Goal: Find specific page/section: Find specific page/section

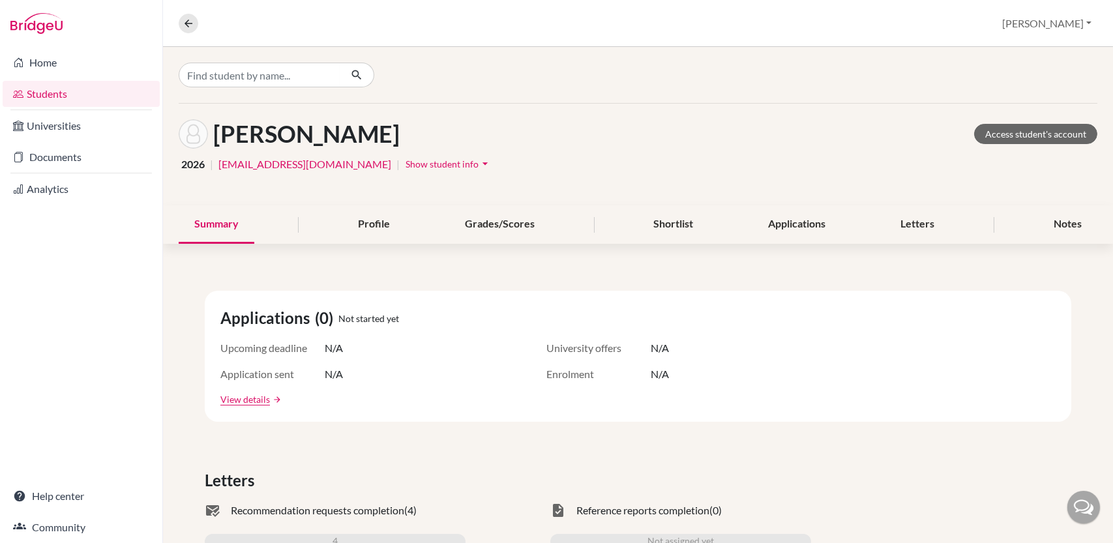
click at [60, 65] on link "Home" at bounding box center [81, 63] width 157 height 26
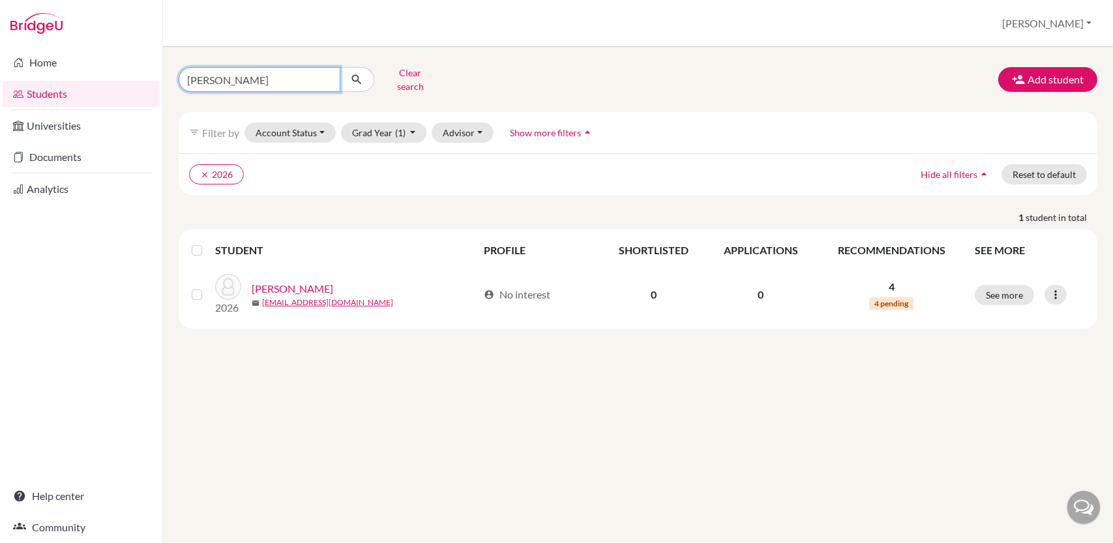
click at [325, 76] on input "[PERSON_NAME]" at bounding box center [260, 79] width 162 height 25
type input "[PERSON_NAME]"
click at [362, 73] on icon "submit" at bounding box center [356, 79] width 13 height 13
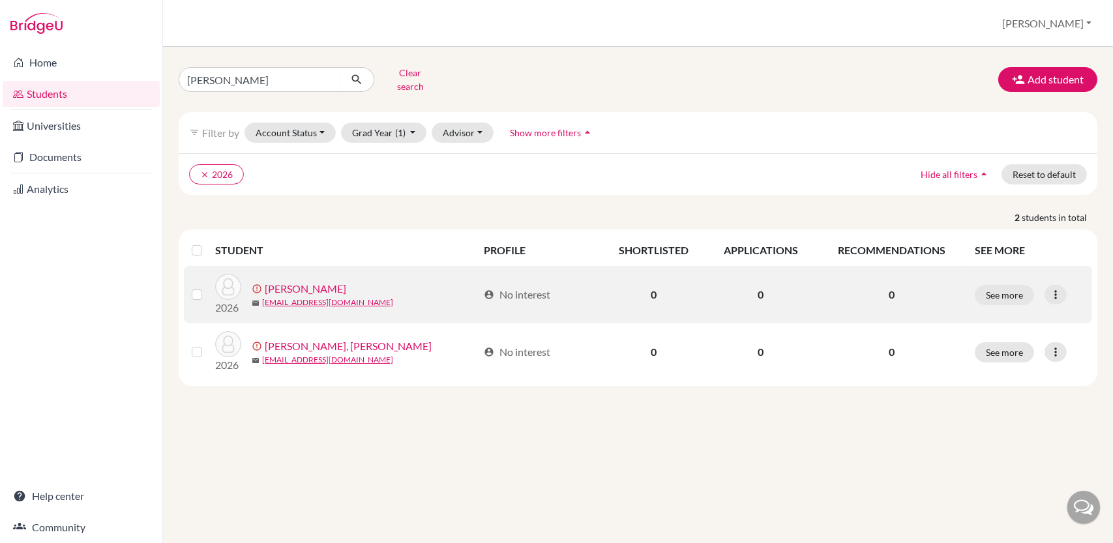
click at [316, 285] on link "[PERSON_NAME]" at bounding box center [305, 289] width 81 height 16
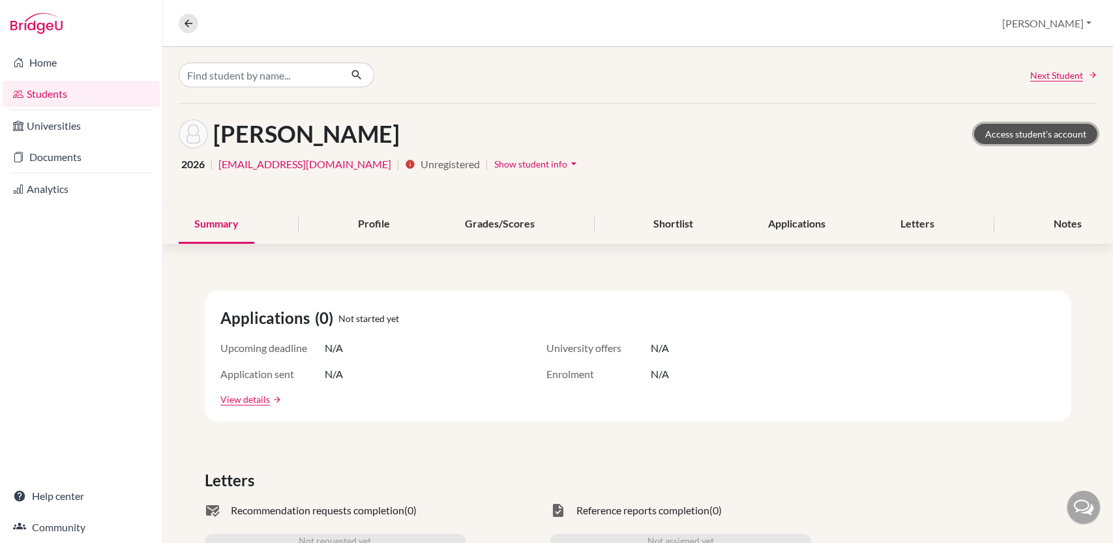
click at [1014, 135] on link "Access student's account" at bounding box center [1035, 134] width 123 height 20
